Goal: Check status

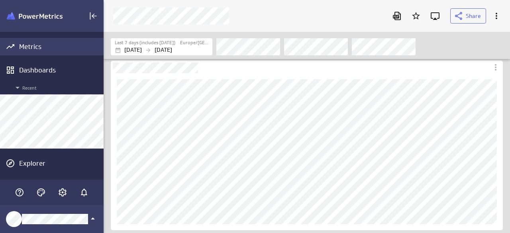
scroll to position [246, 419]
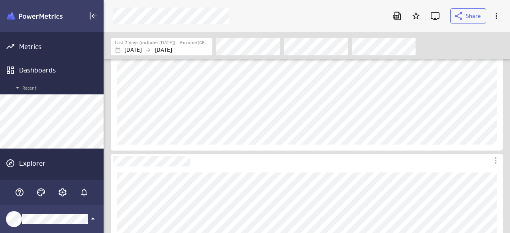
scroll to position [159, 0]
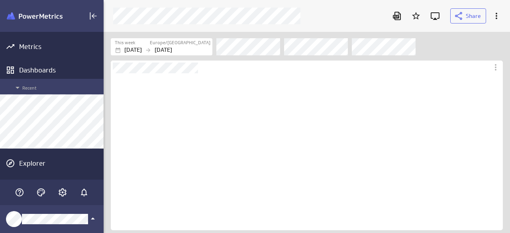
scroll to position [157, 392]
